Goal: Information Seeking & Learning: Learn about a topic

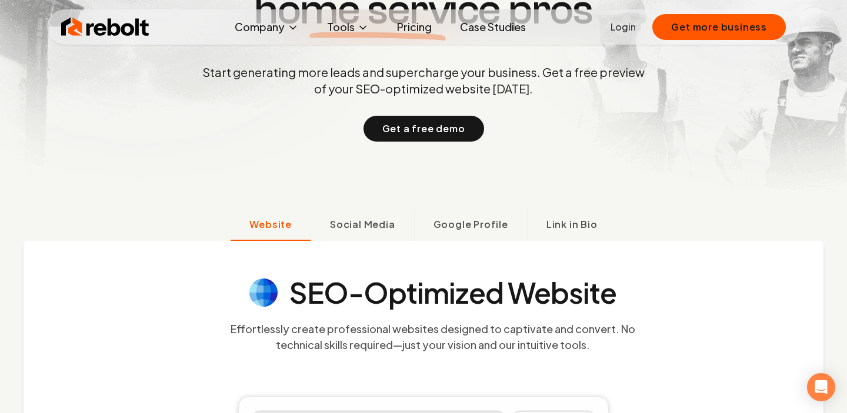
scroll to position [222, 0]
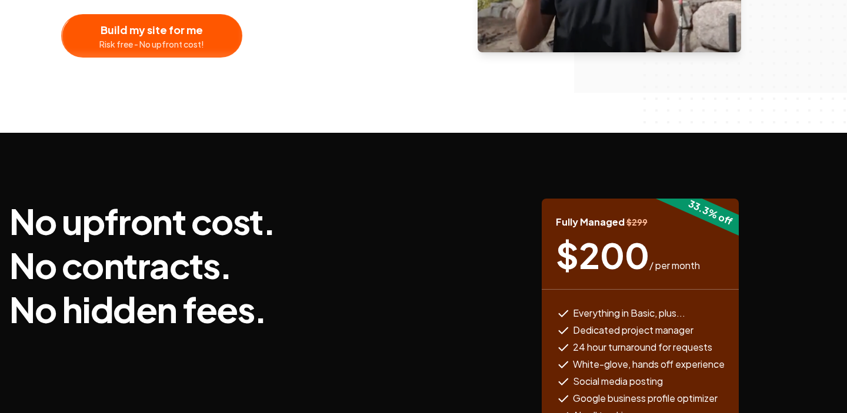
scroll to position [233, 0]
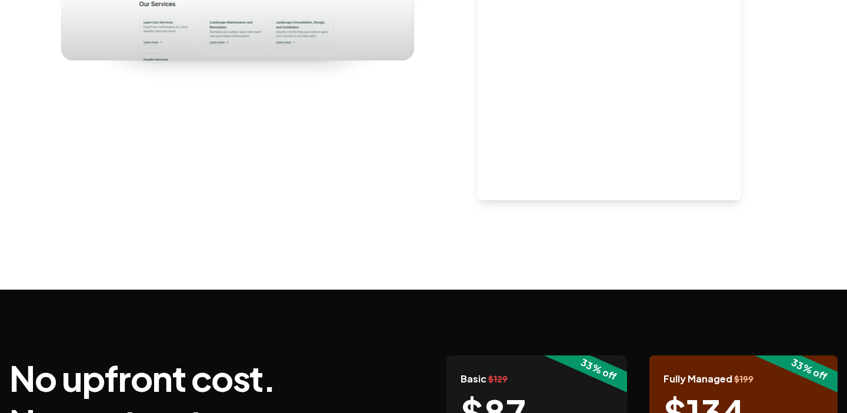
scroll to position [297, 0]
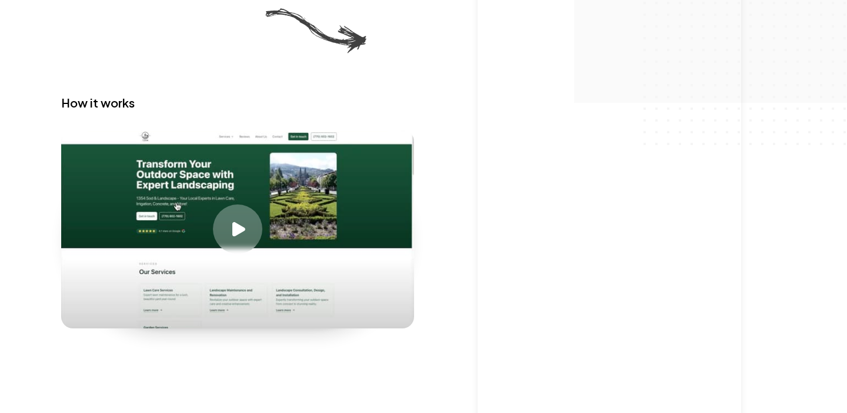
click at [243, 237] on div "Play video" at bounding box center [237, 229] width 49 height 49
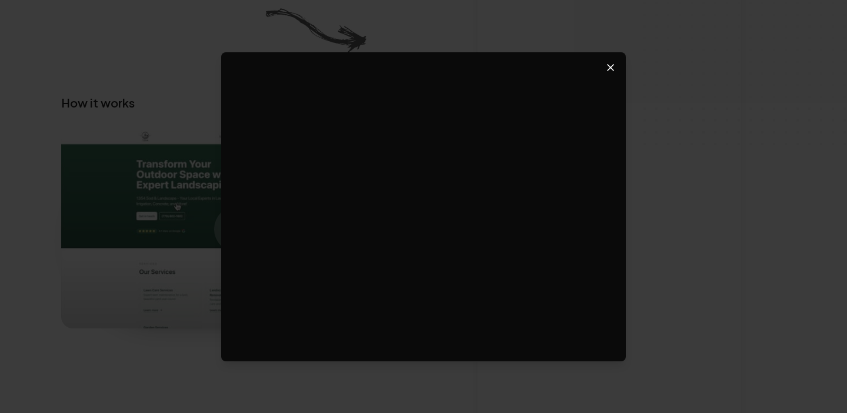
click at [612, 69] on icon "Close video player" at bounding box center [610, 68] width 6 height 6
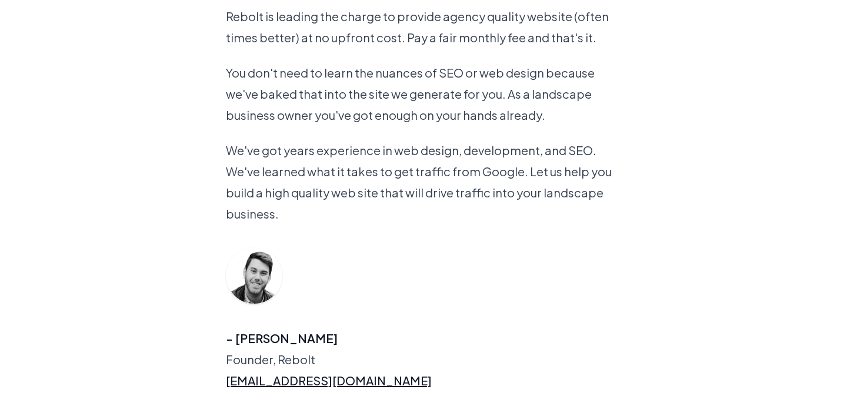
scroll to position [1654, 0]
